Goal: Task Accomplishment & Management: Use online tool/utility

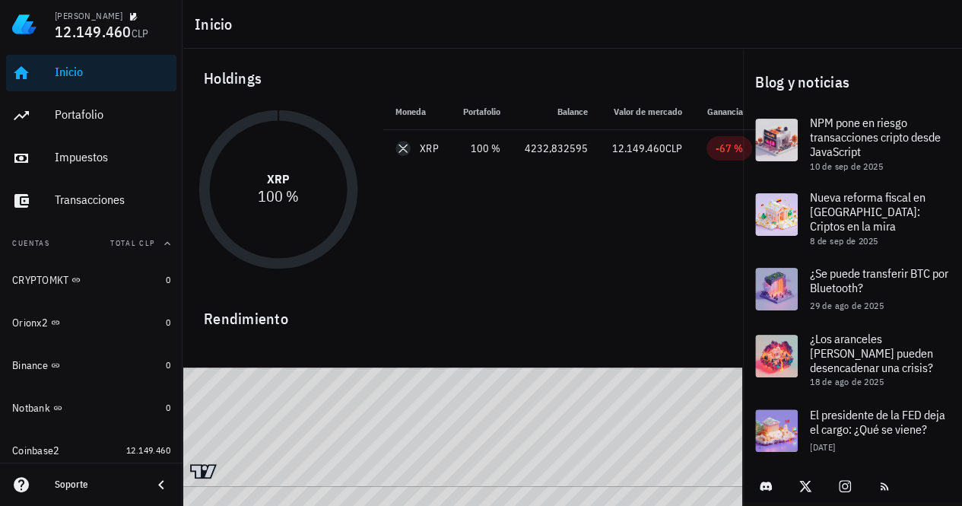
scroll to position [5, 0]
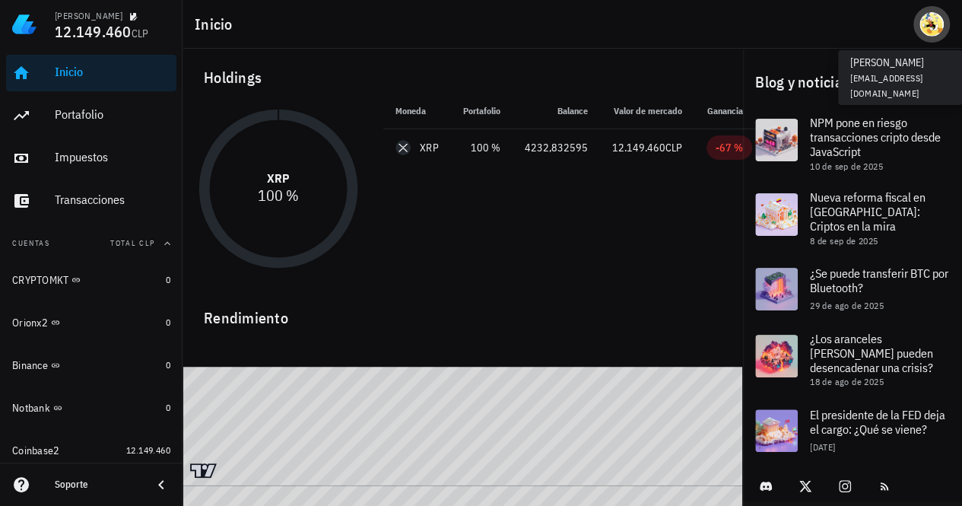
click at [932, 26] on div "avatar" at bounding box center [931, 24] width 24 height 24
